Goal: Contribute content

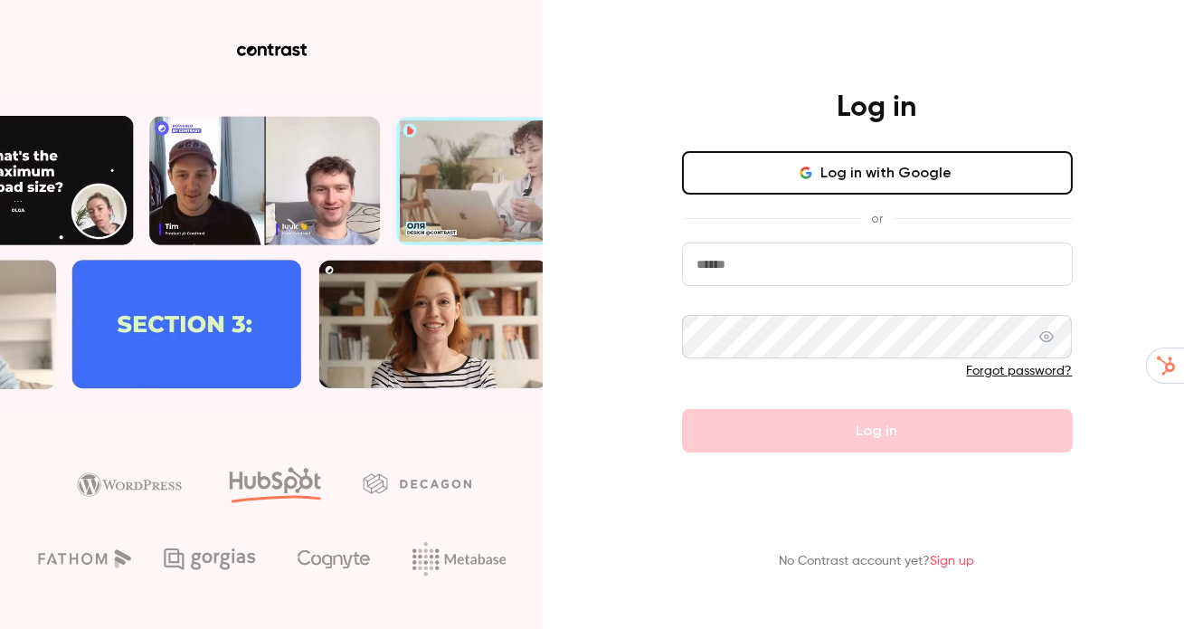
click at [892, 185] on button "Log in with Google" at bounding box center [877, 172] width 391 height 43
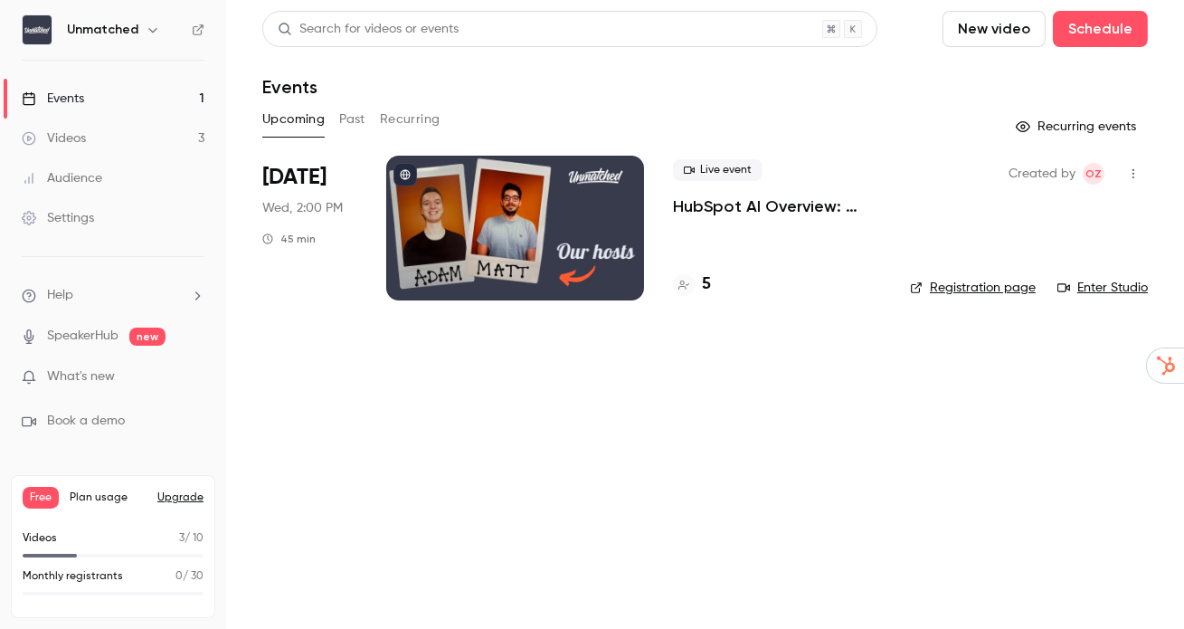
drag, startPoint x: 697, startPoint y: 436, endPoint x: 935, endPoint y: 53, distance: 450.7
click at [701, 425] on main "Search for videos or events New video Schedule Events Upcoming Past Recurring R…" at bounding box center [705, 314] width 958 height 629
click at [974, 26] on button "New video" at bounding box center [994, 29] width 103 height 36
click at [1012, 81] on div "Record" at bounding box center [1062, 79] width 138 height 18
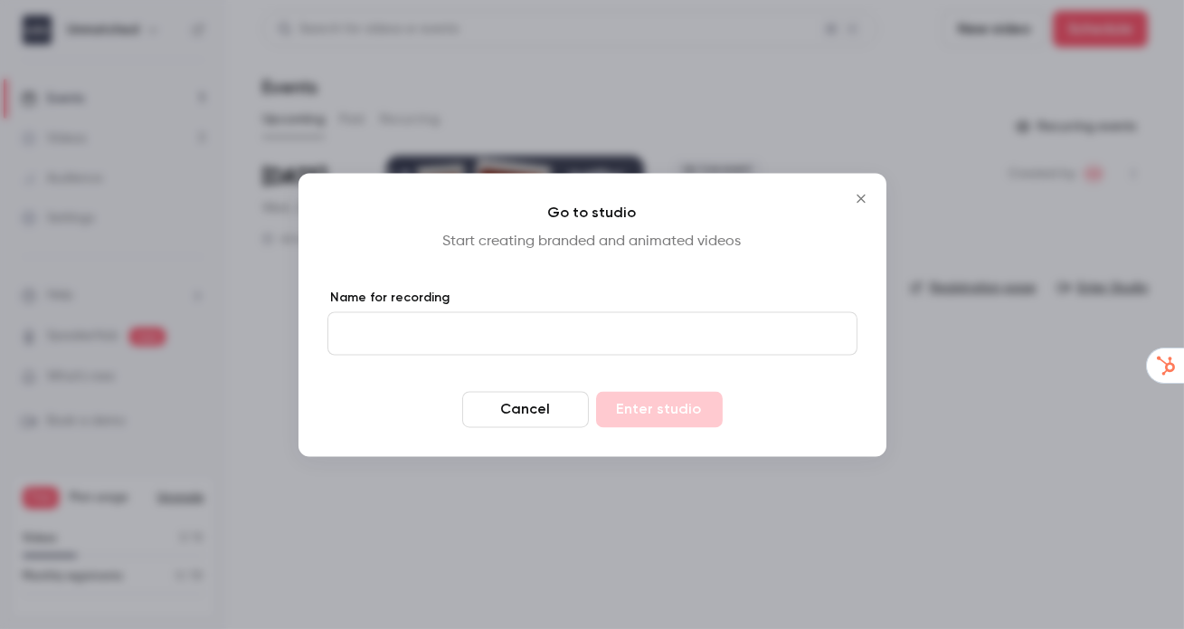
click at [609, 329] on input "Name for recording" at bounding box center [593, 332] width 530 height 43
type input "**********"
click at [634, 406] on button "Enter studio" at bounding box center [659, 409] width 127 height 36
